Goal: Task Accomplishment & Management: Use online tool/utility

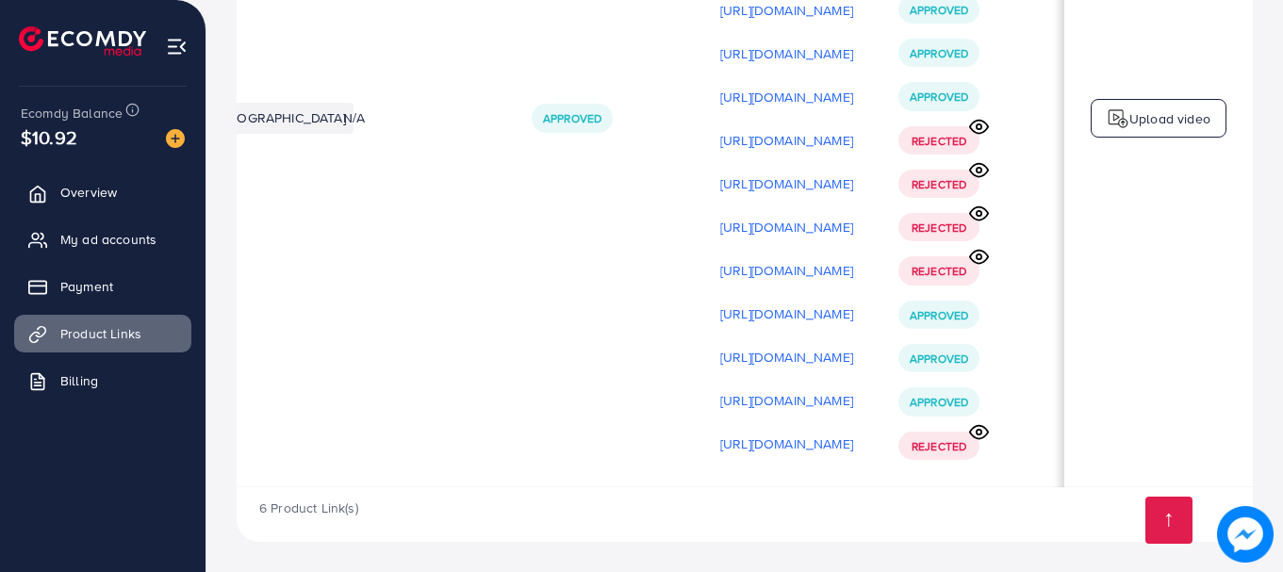
scroll to position [0, 477]
click at [1149, 85] on td "Upload video" at bounding box center [1158, 118] width 189 height 737
click at [1132, 109] on p "Upload video" at bounding box center [1169, 118] width 81 height 23
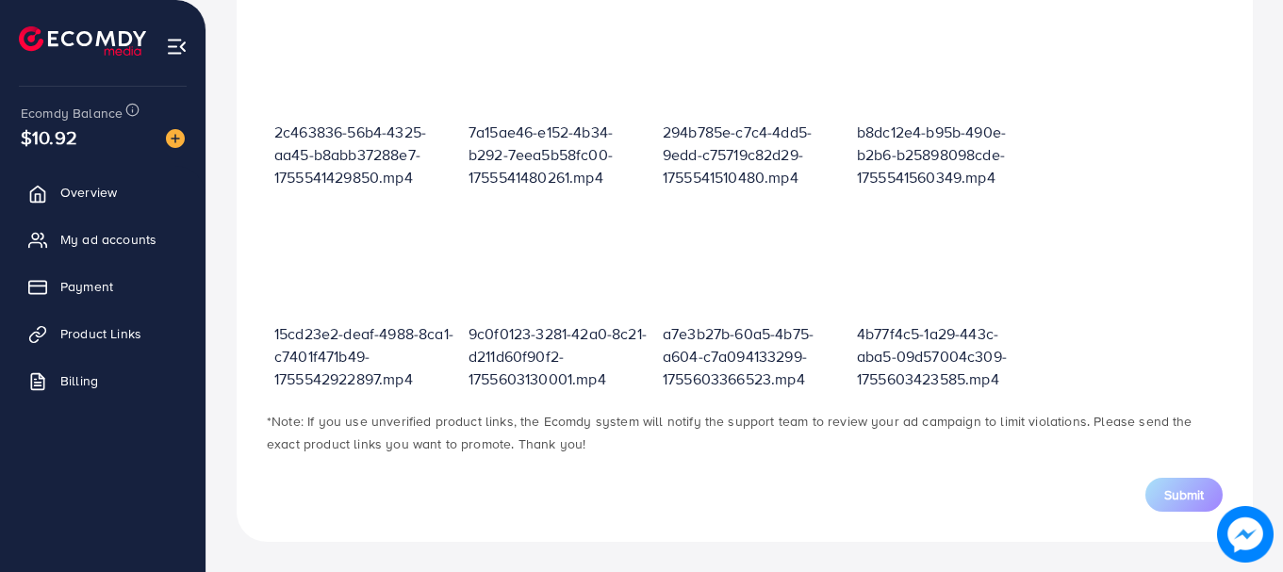
scroll to position [677, 0]
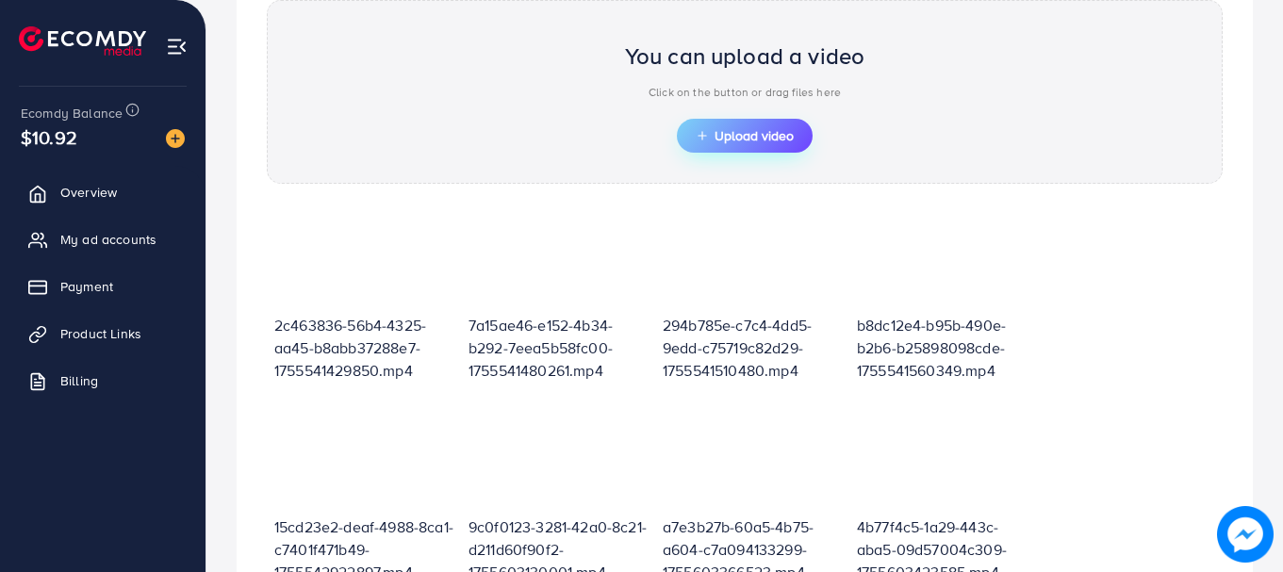
click at [713, 146] on button "Upload video" at bounding box center [745, 136] width 136 height 34
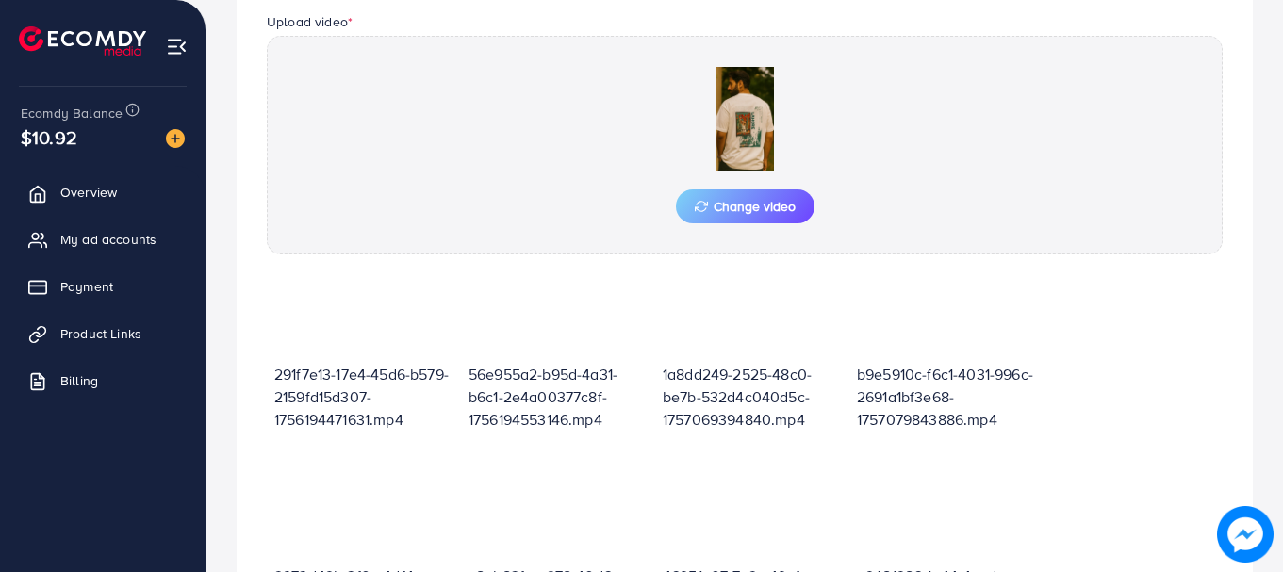
scroll to position [905, 0]
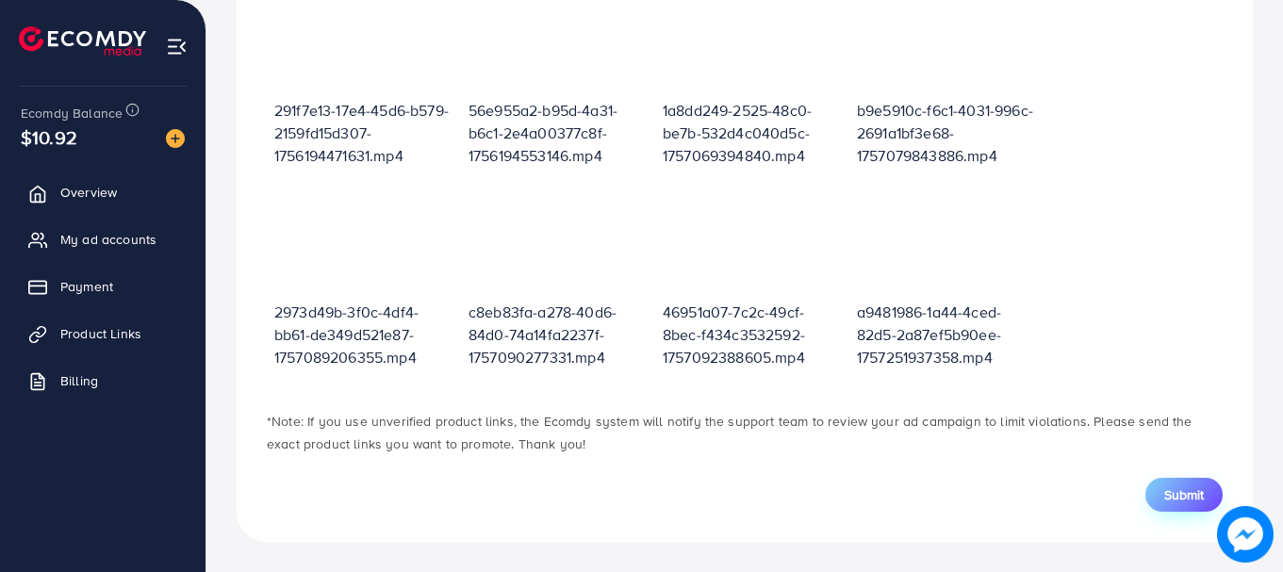
click at [1162, 507] on button "Submit" at bounding box center [1183, 495] width 77 height 34
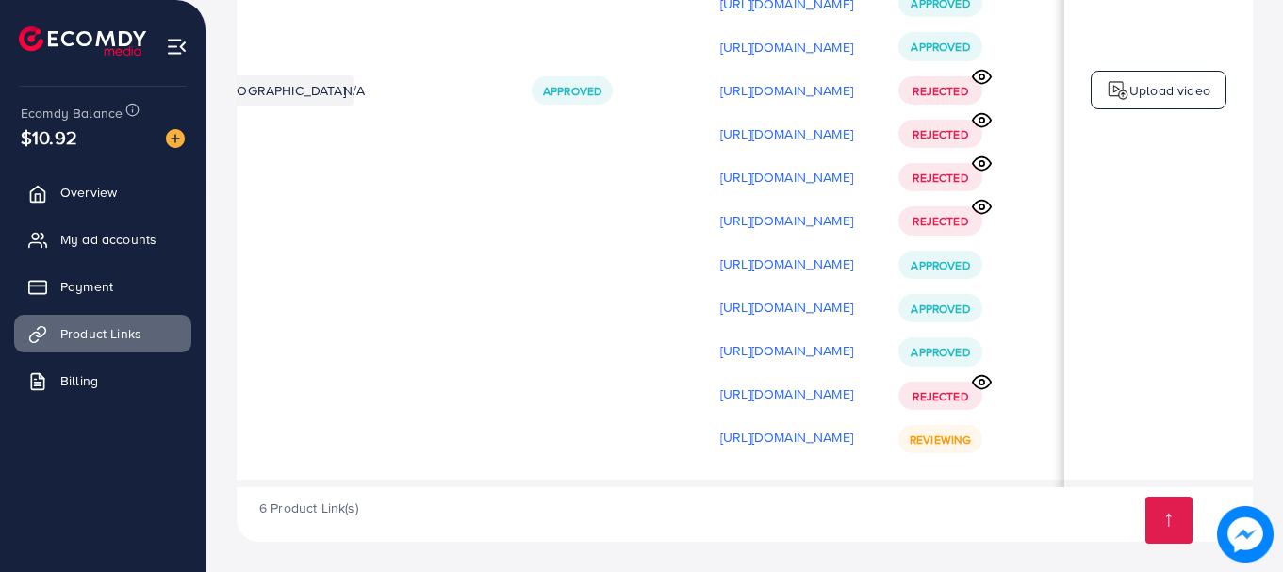
scroll to position [0, 477]
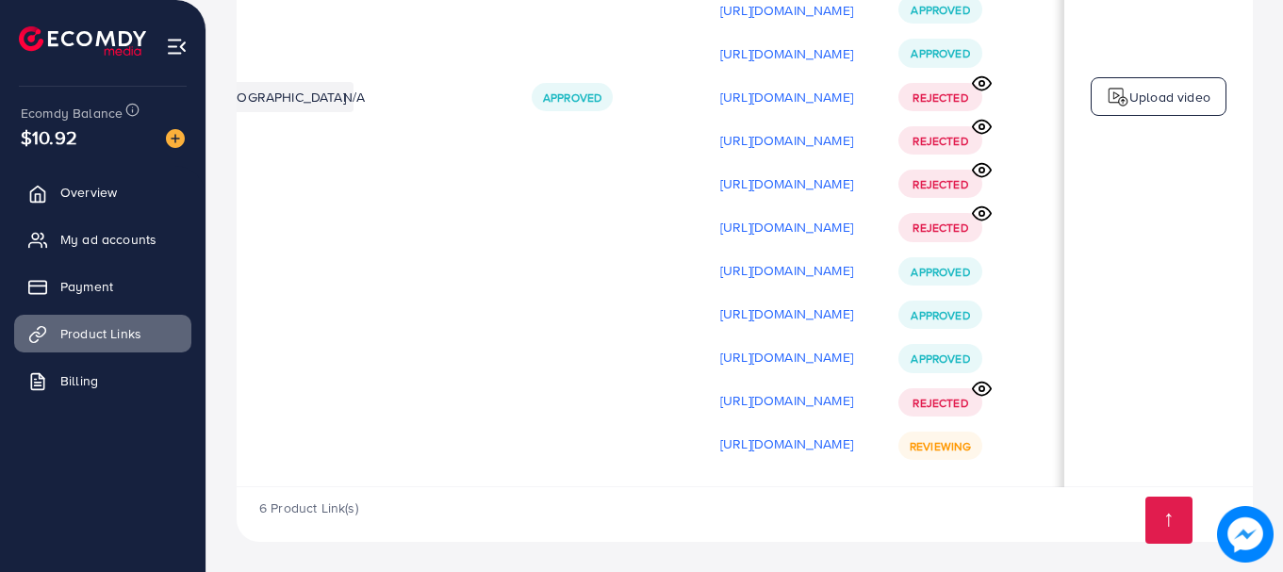
scroll to position [0, 477]
click at [976, 387] on icon at bounding box center [982, 389] width 20 height 20
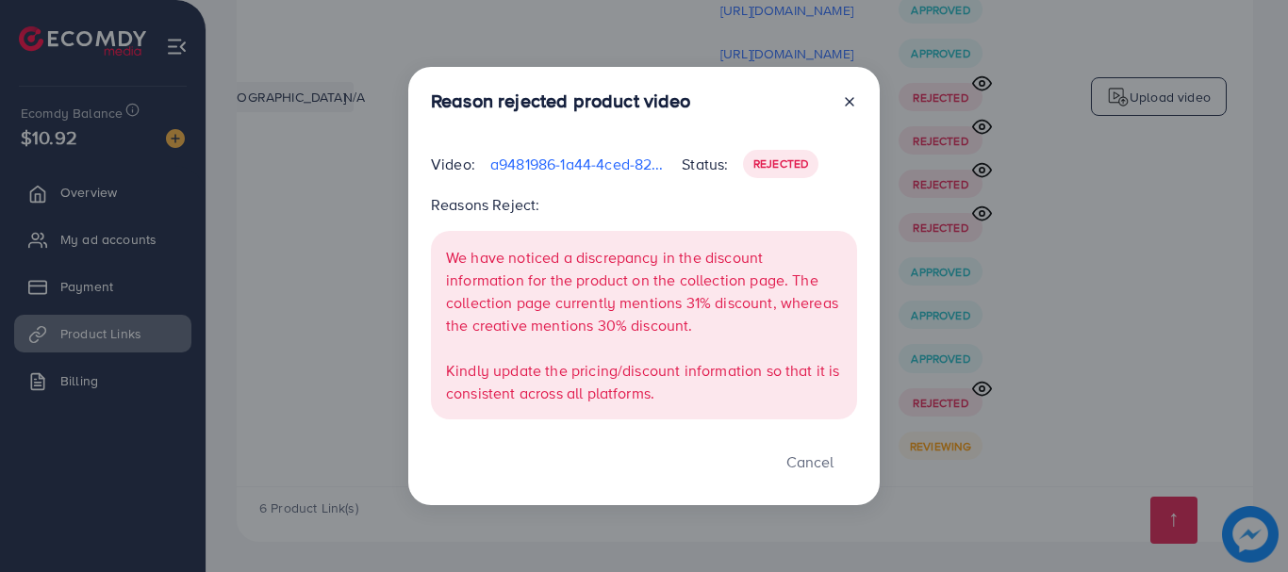
click at [848, 105] on line at bounding box center [850, 102] width 8 height 8
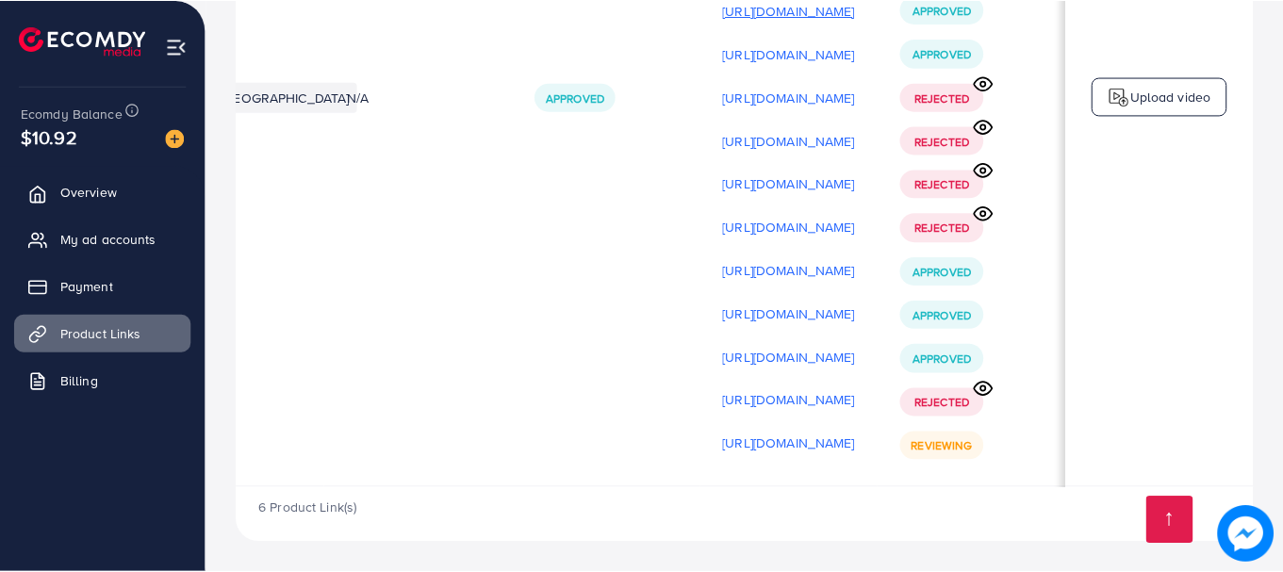
scroll to position [0, 472]
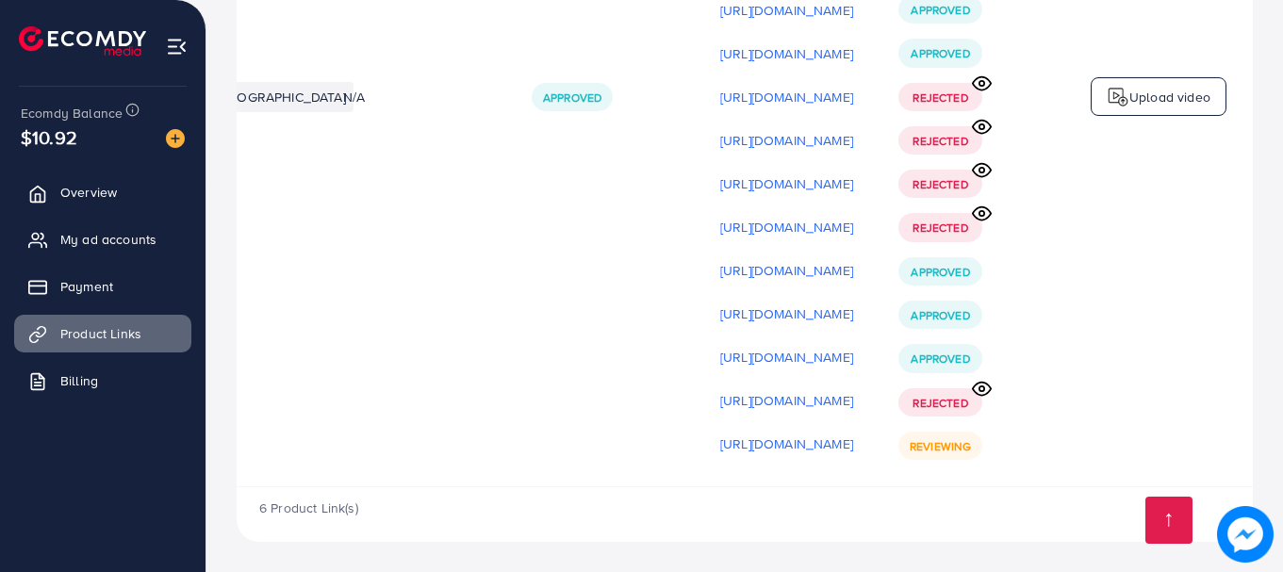
scroll to position [0, 477]
